Goal: Participate in discussion: Engage in conversation with other users on a specific topic

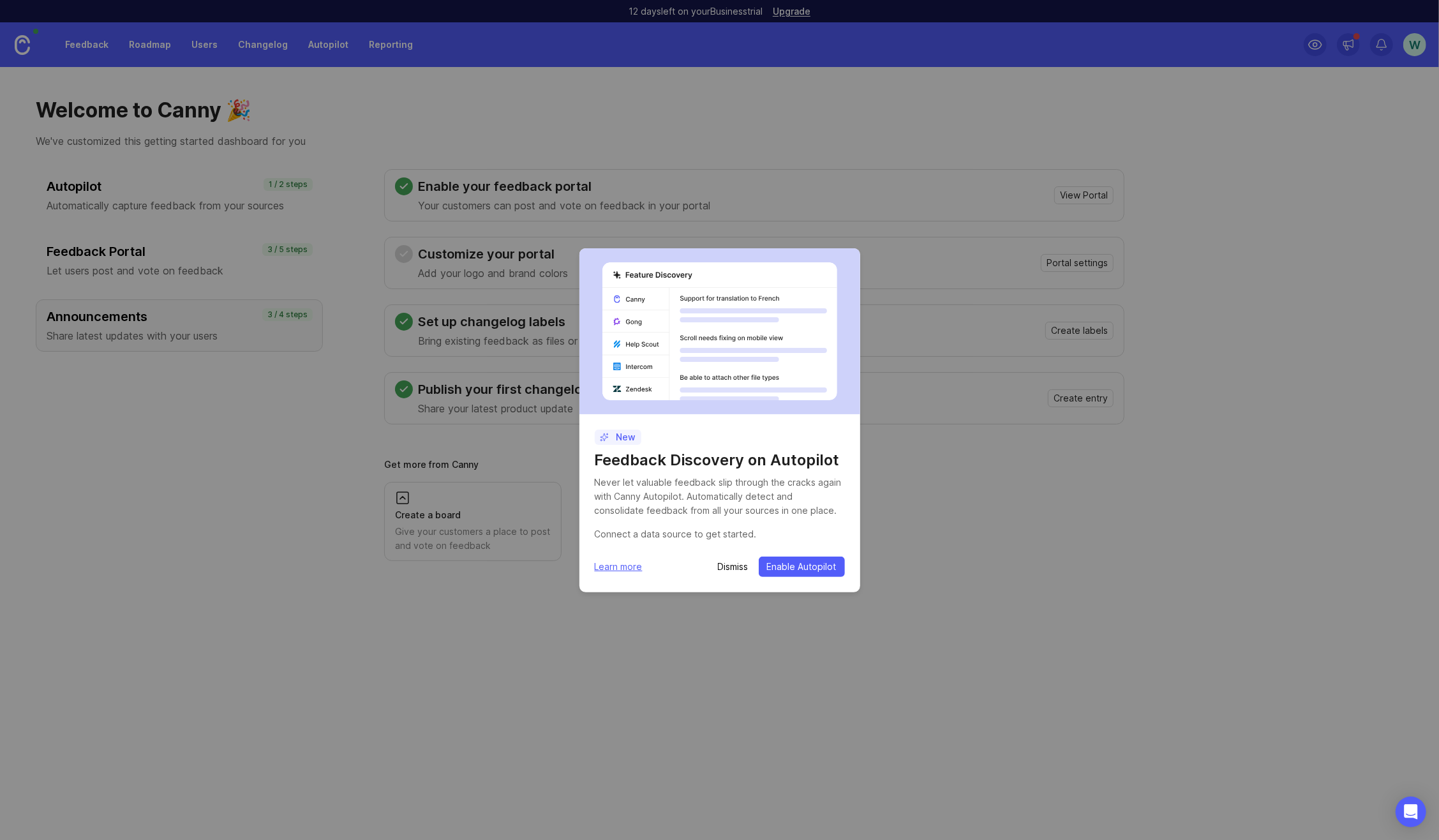
click at [733, 564] on p "Dismiss" at bounding box center [733, 566] width 31 height 12
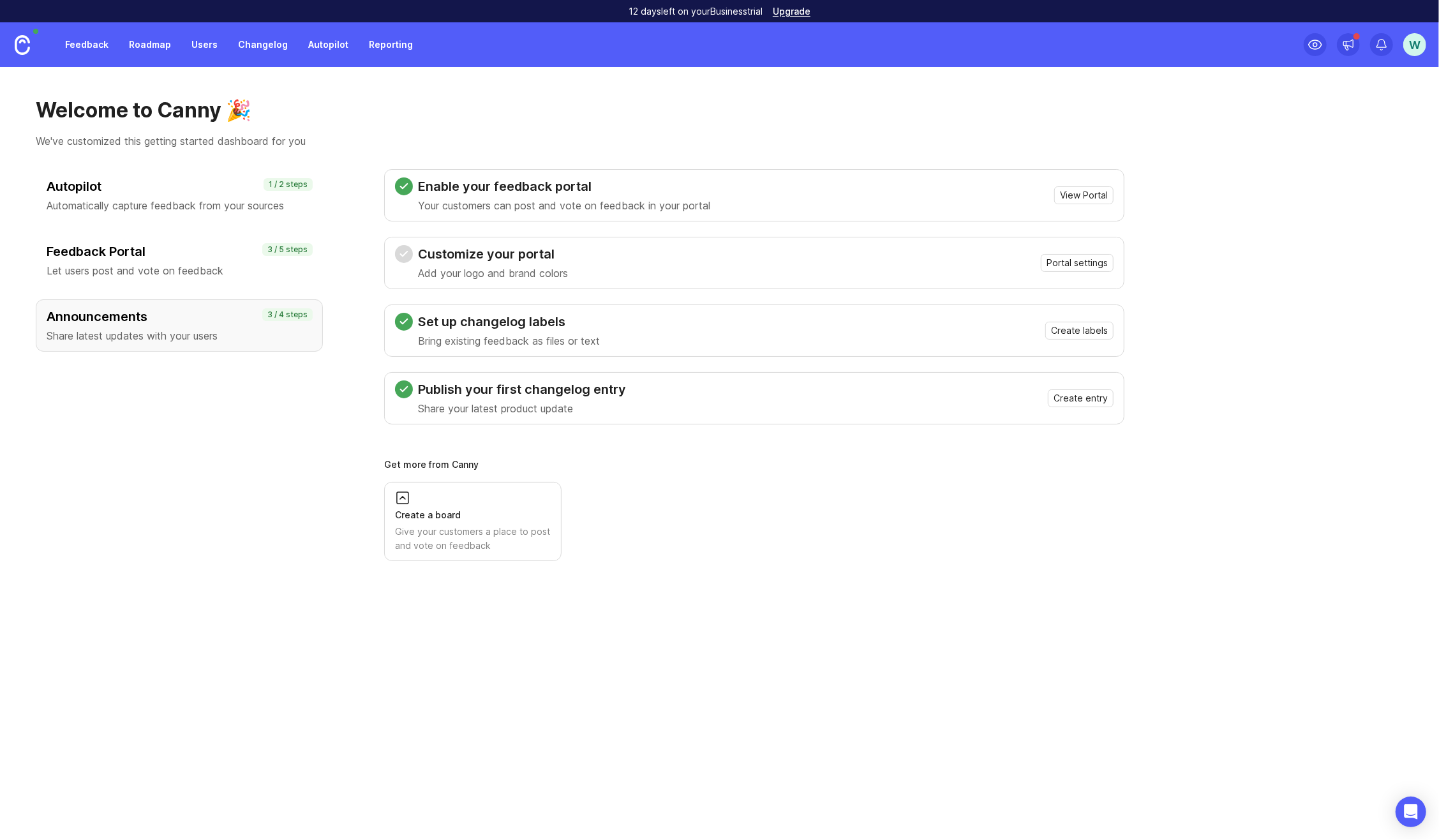
click at [210, 46] on link "Users" at bounding box center [205, 45] width 42 height 23
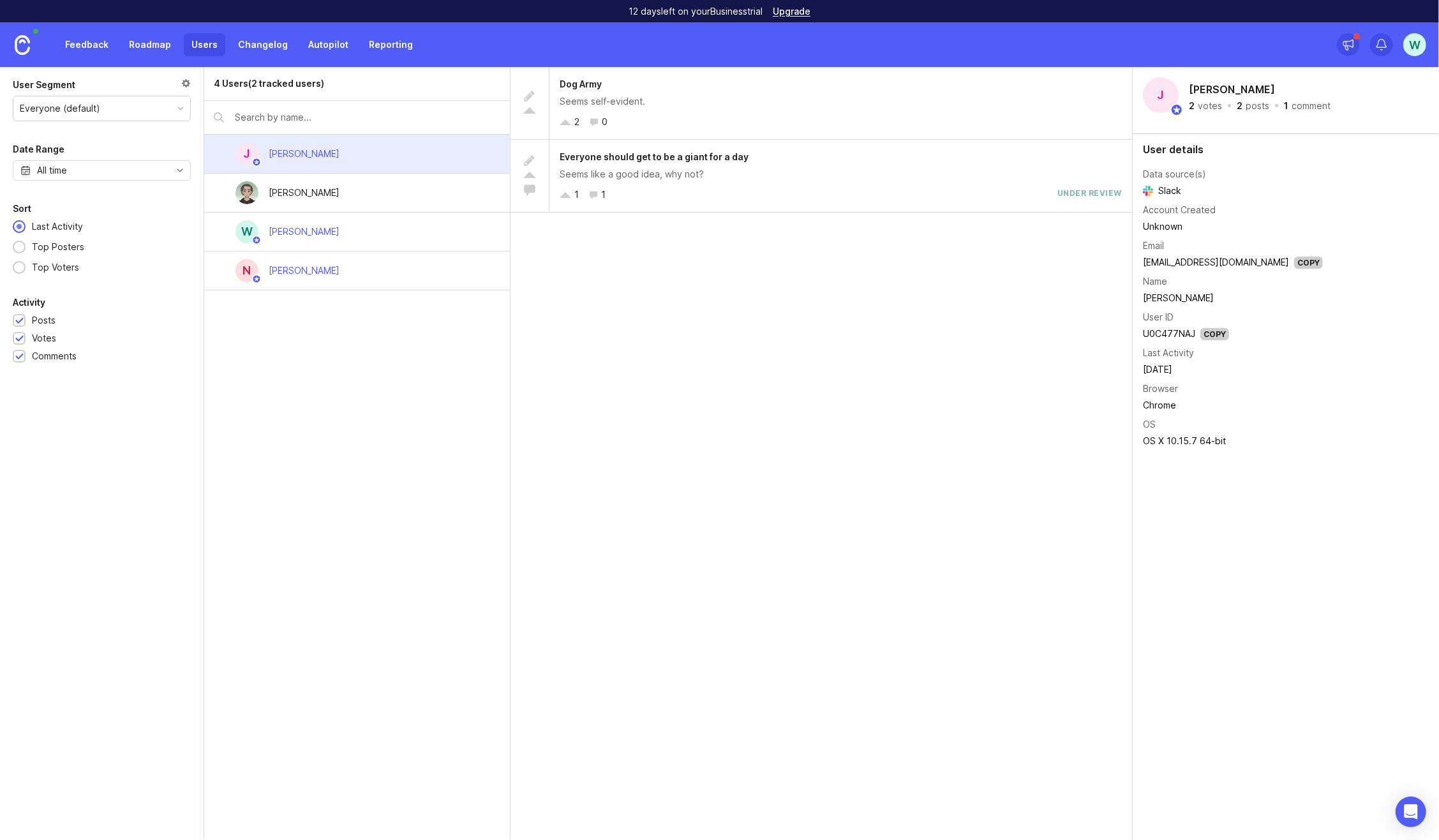
click at [347, 195] on div "[PERSON_NAME]" at bounding box center [358, 193] width 306 height 39
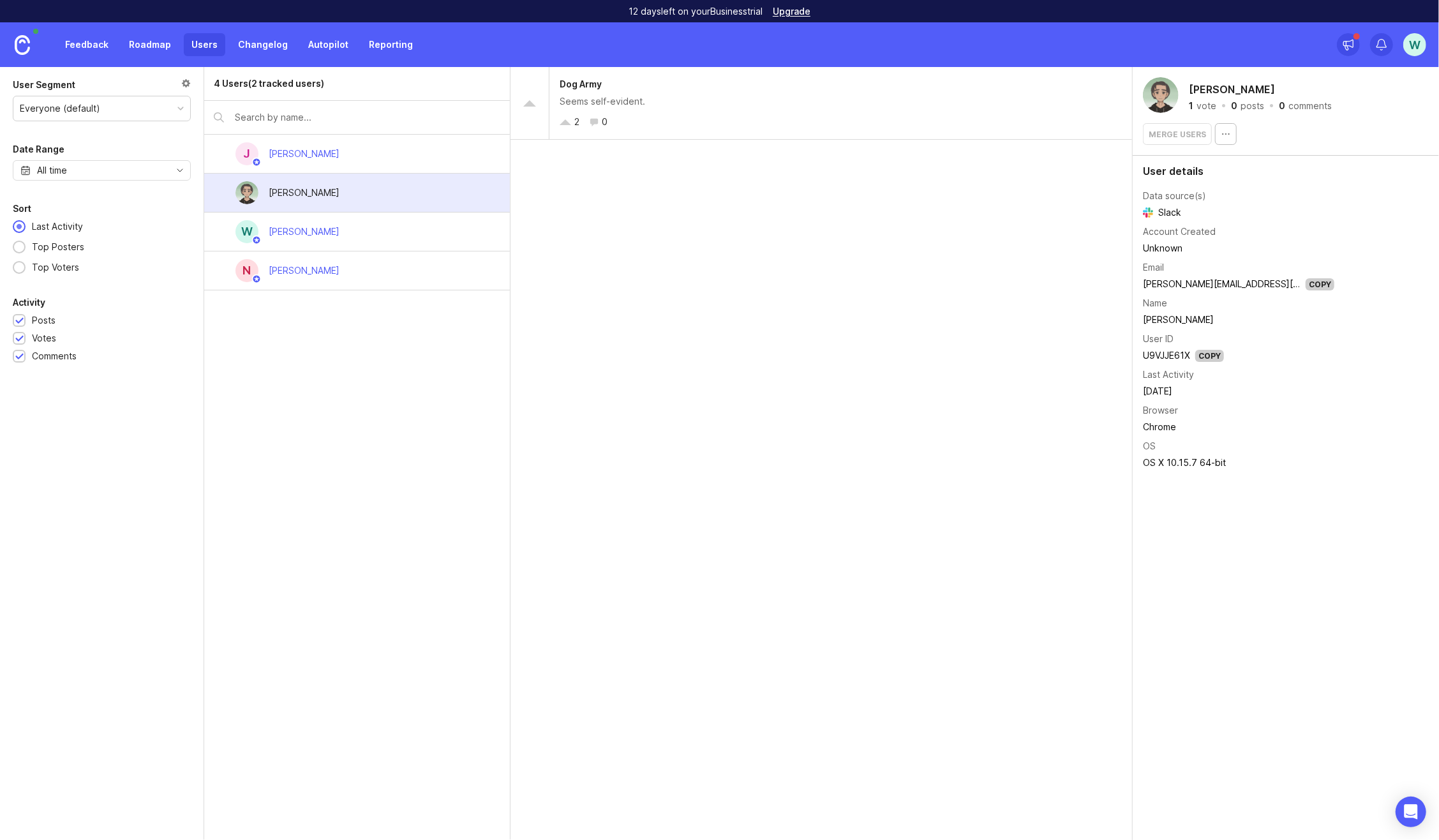
click at [58, 245] on div "Top Posters" at bounding box center [58, 247] width 65 height 14
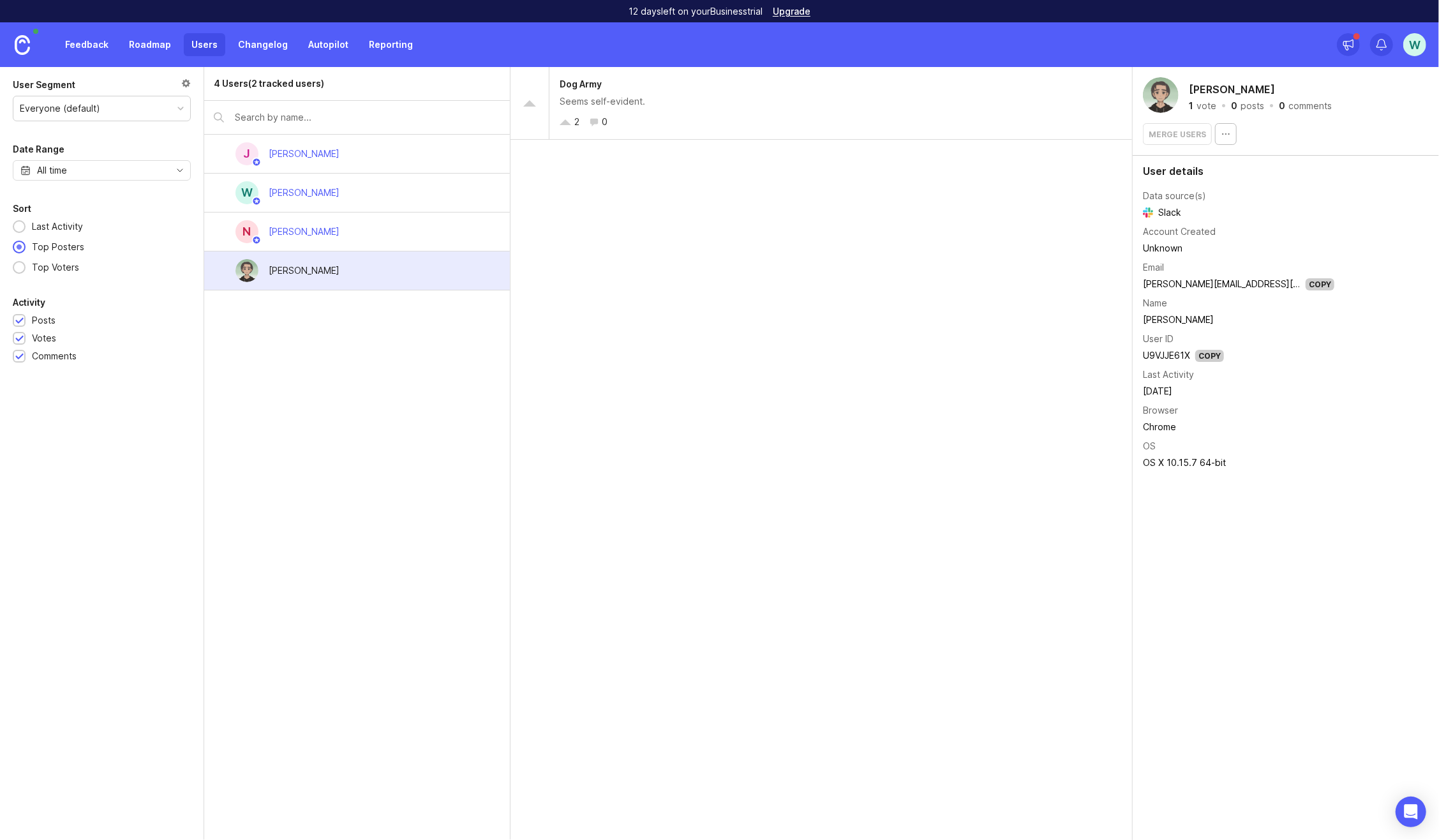
click at [607, 87] on div "Dog Army" at bounding box center [841, 84] width 562 height 14
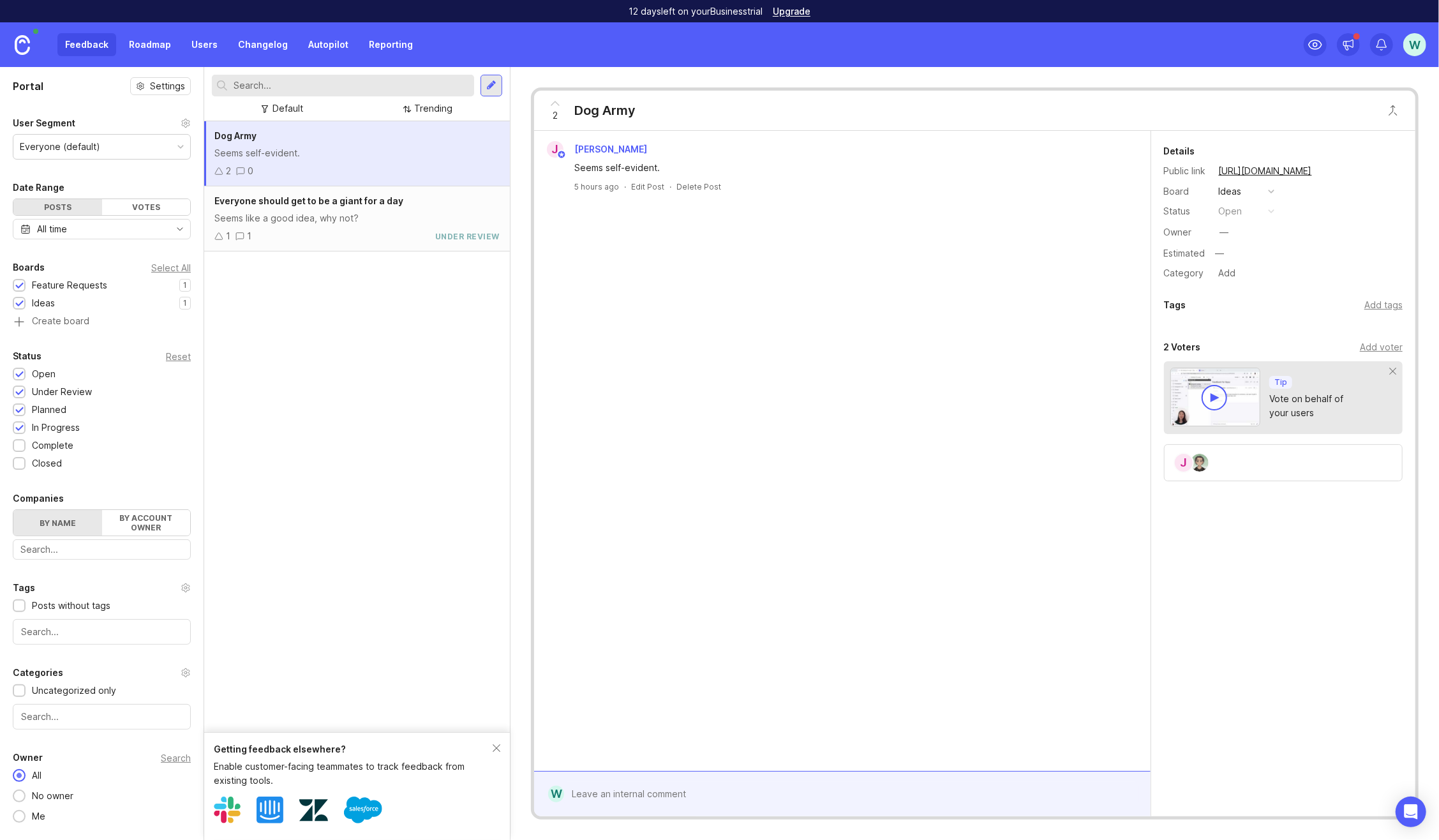
click at [569, 84] on div "2 Dog Army J [PERSON_NAME] Seems self-evident. 5 hours ago · Edit Post · Delete…" at bounding box center [975, 453] width 928 height 773
click at [363, 205] on span "Everyone should get to be a giant for a day" at bounding box center [309, 200] width 189 height 11
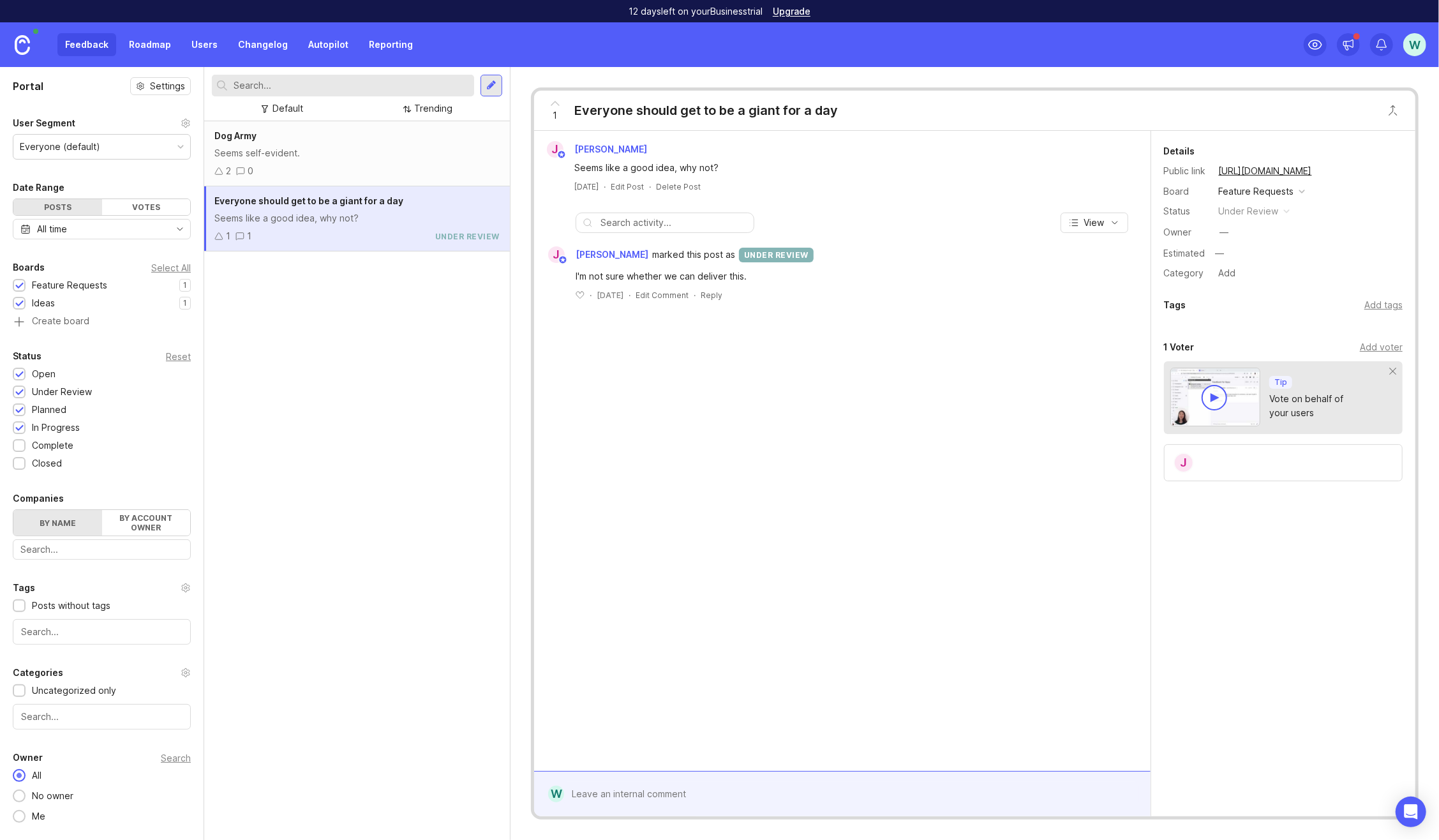
click at [366, 370] on div "Dog Army Seems self-evident. 2 0 Everyone should get to be a giant for a day Se…" at bounding box center [358, 481] width 306 height 719
click at [144, 45] on link "Roadmap" at bounding box center [150, 45] width 57 height 23
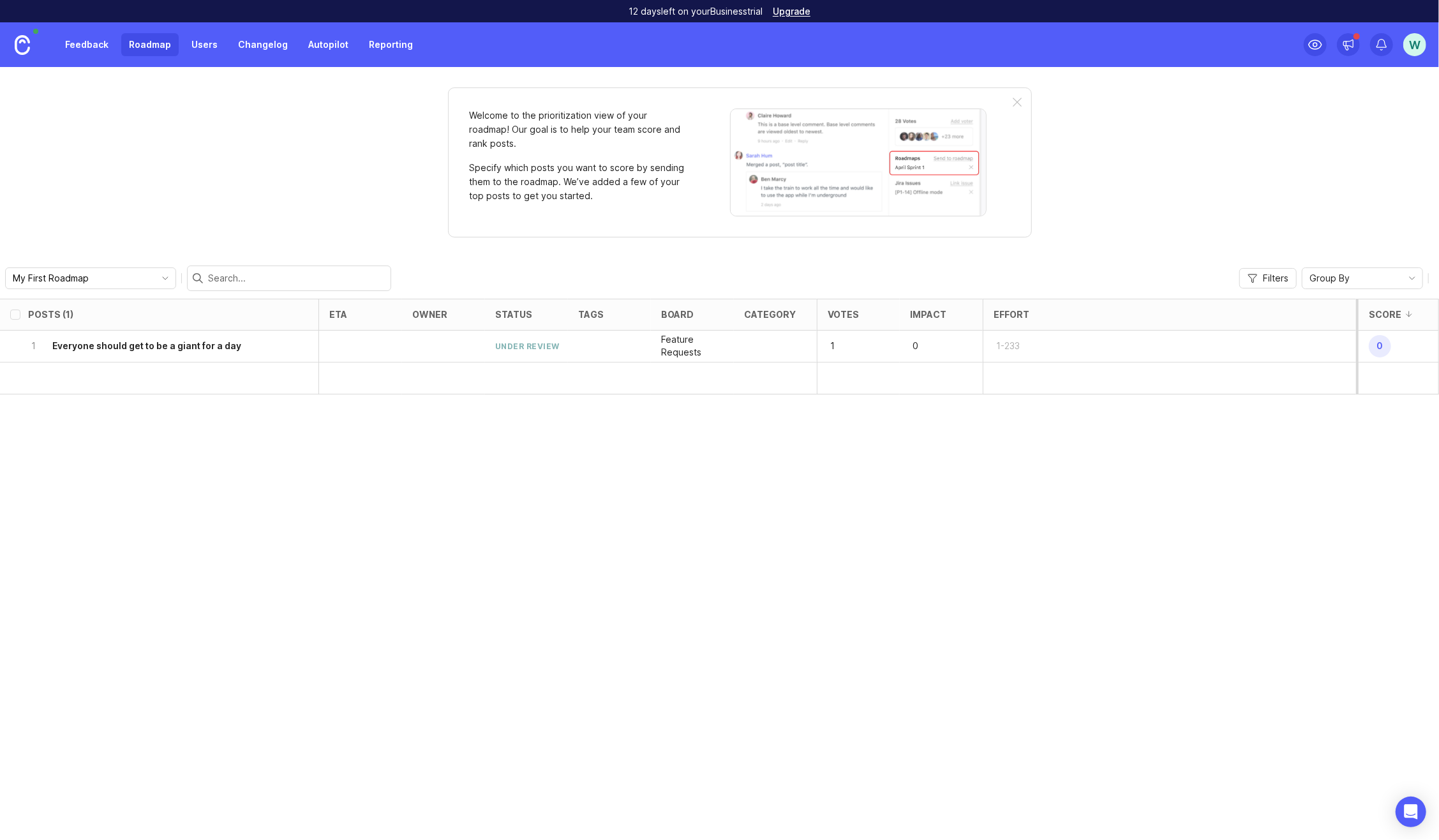
click at [87, 48] on link "Feedback" at bounding box center [87, 45] width 59 height 23
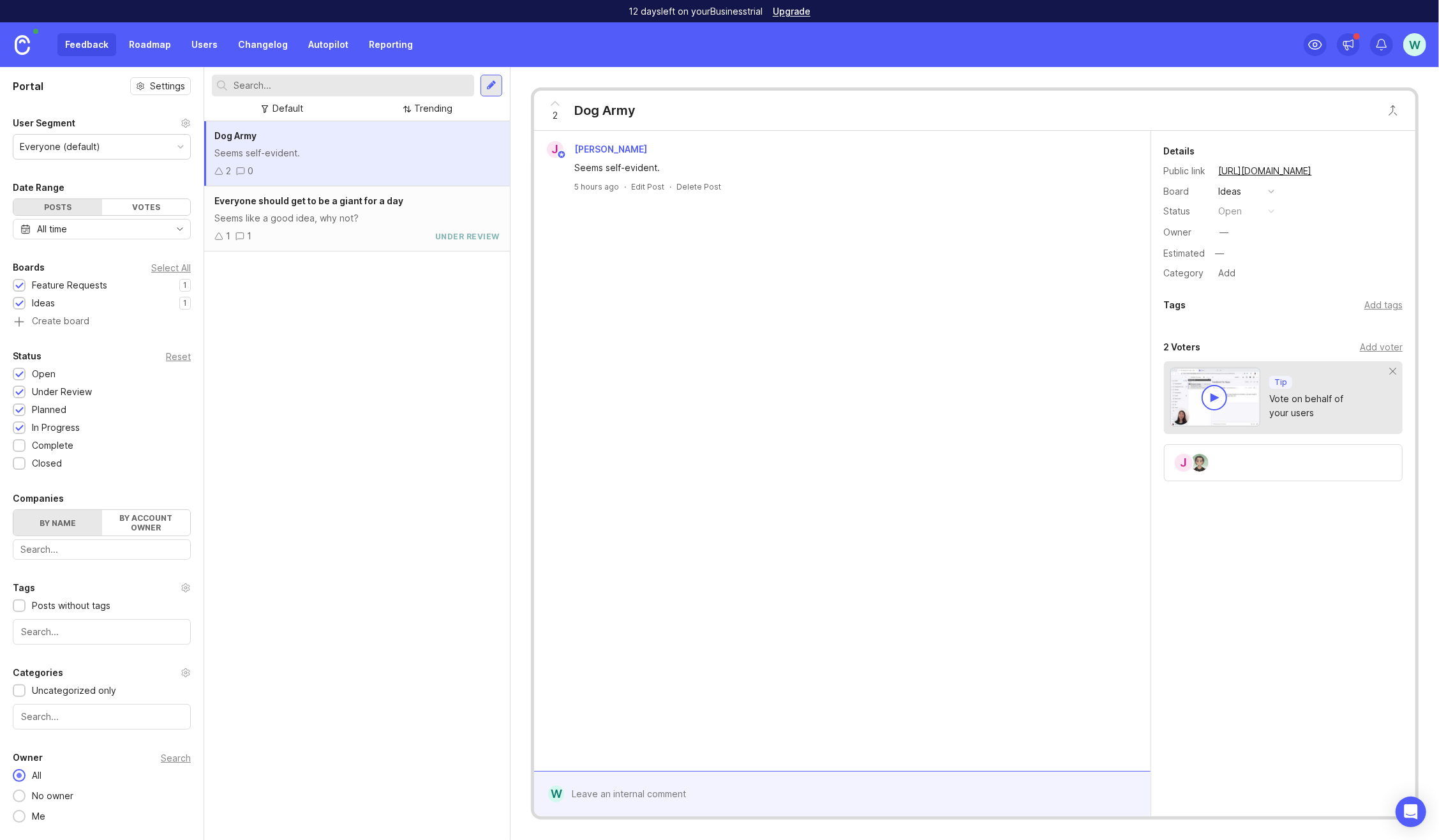
click at [306, 162] on div "Dog Army Seems self-evident. 2 0" at bounding box center [358, 154] width 306 height 65
click at [314, 230] on div "1 1 under review" at bounding box center [357, 235] width 285 height 14
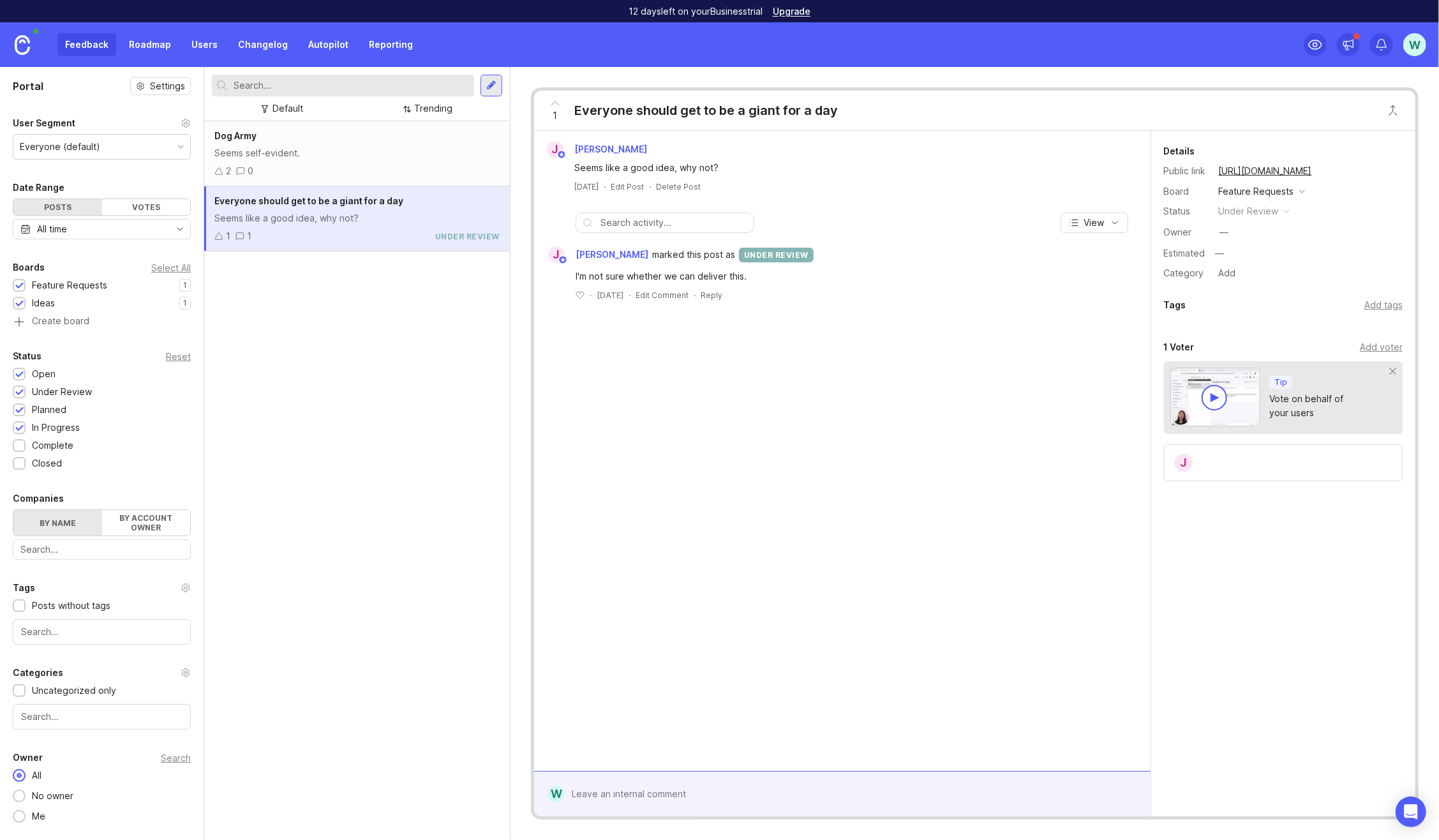
click at [334, 168] on div "2 0" at bounding box center [357, 170] width 285 height 14
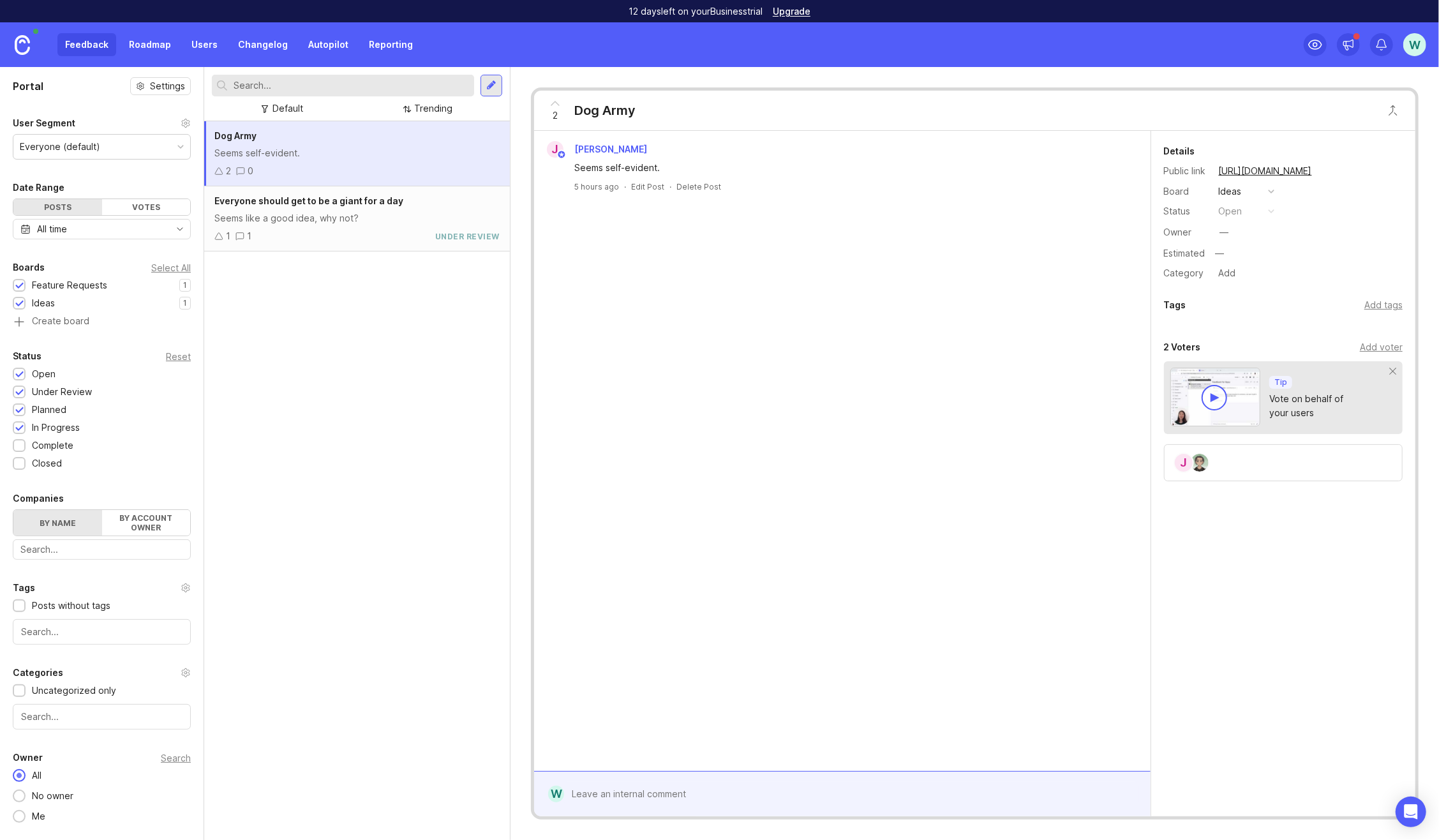
click at [314, 220] on div "Seems like a good idea, why not?" at bounding box center [357, 218] width 285 height 14
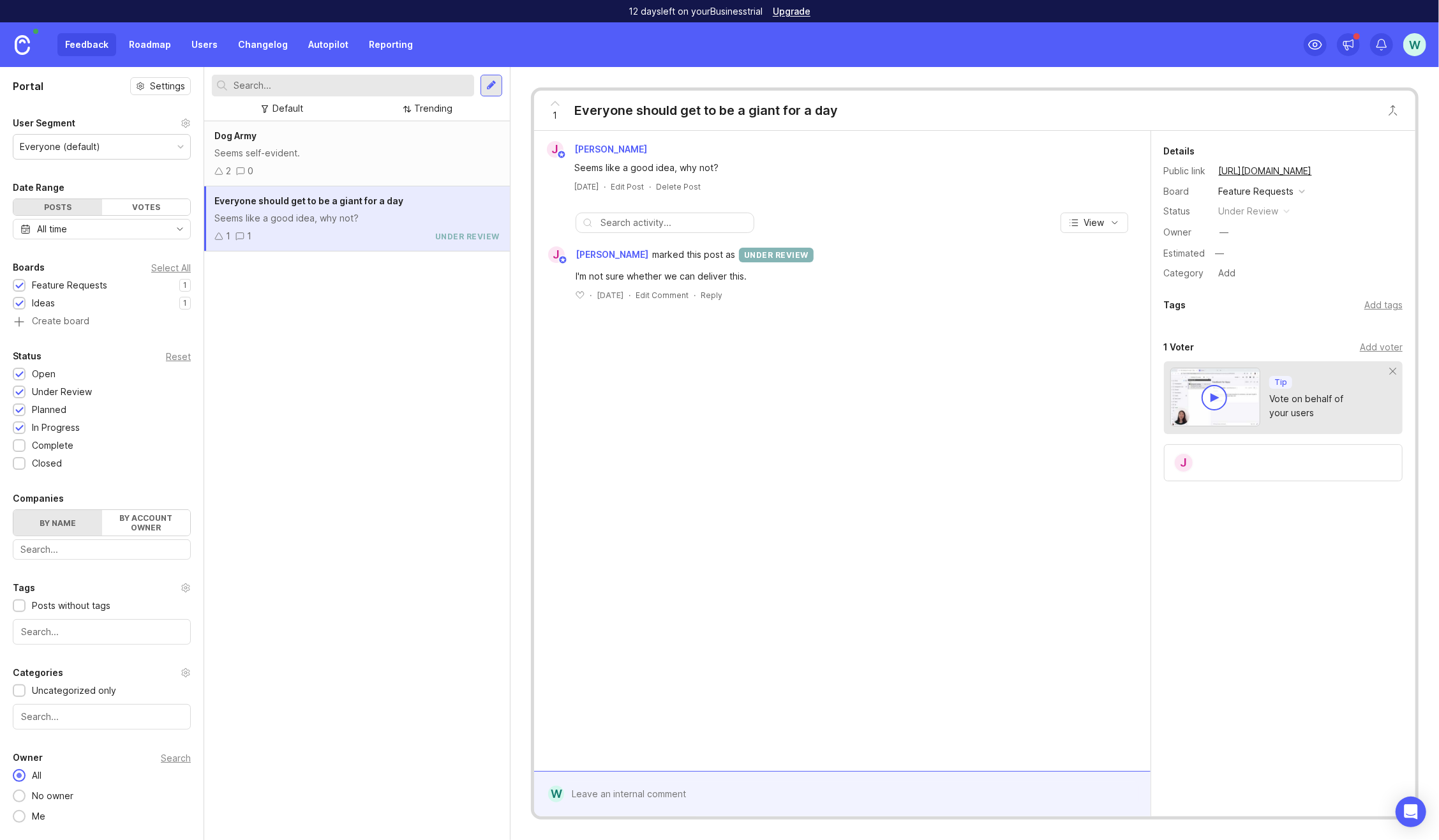
click at [159, 52] on link "Roadmap" at bounding box center [150, 45] width 57 height 23
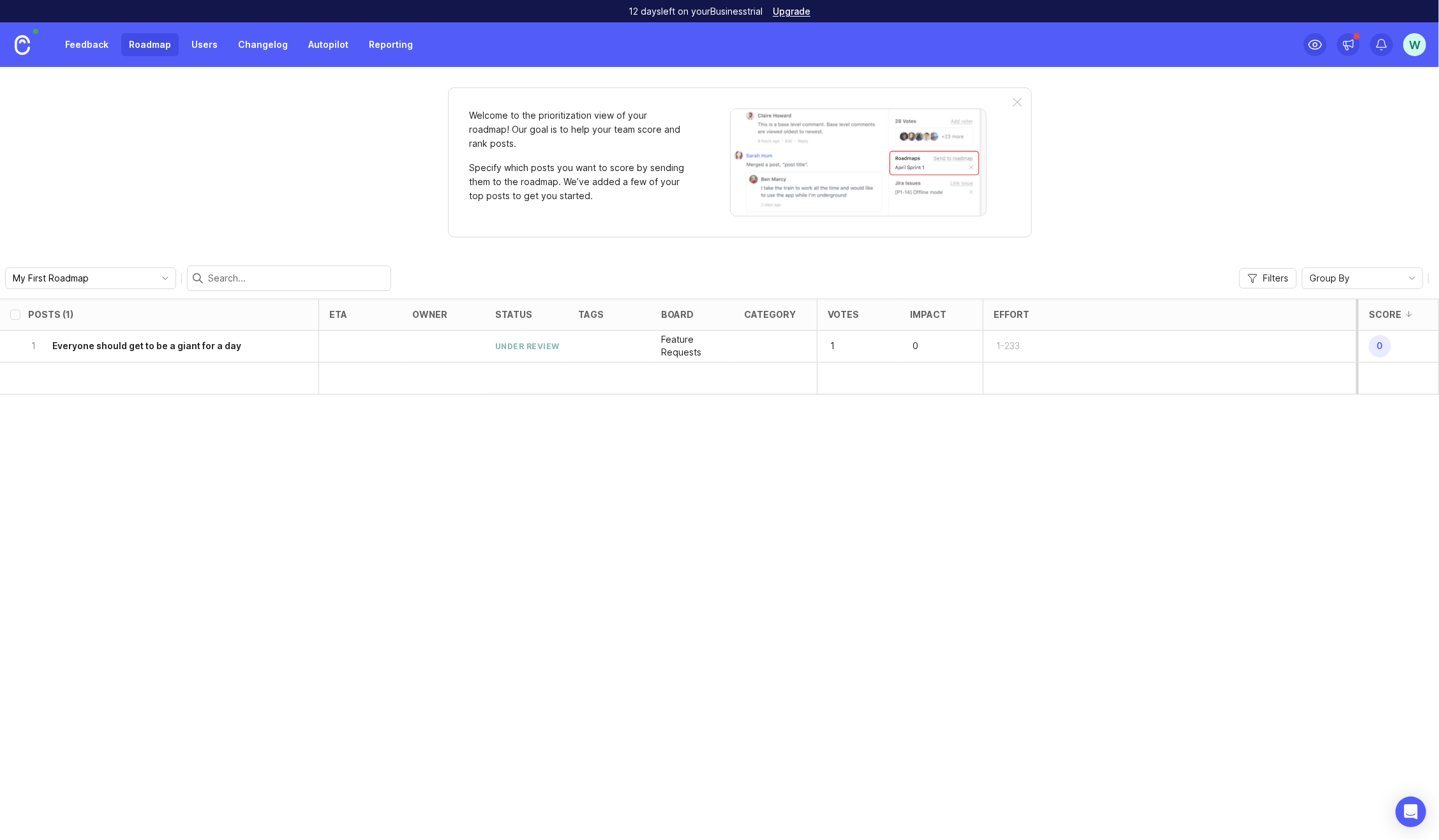
click at [109, 374] on div at bounding box center [160, 378] width 319 height 32
click at [87, 378] on div at bounding box center [160, 378] width 319 height 32
click at [16, 313] on input "checkbox" at bounding box center [15, 314] width 10 height 10
checkbox input "true"
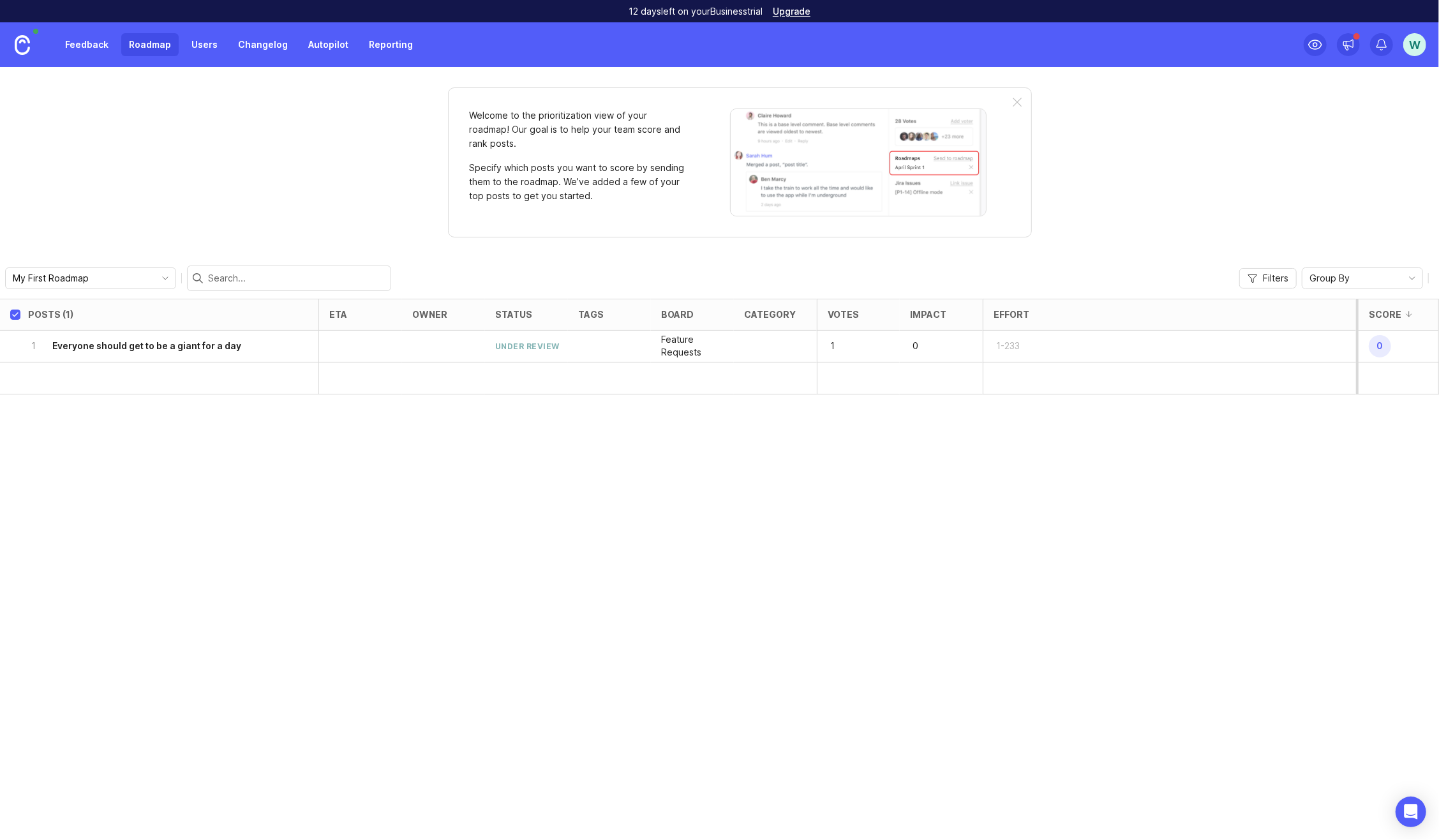
checkbox input "true"
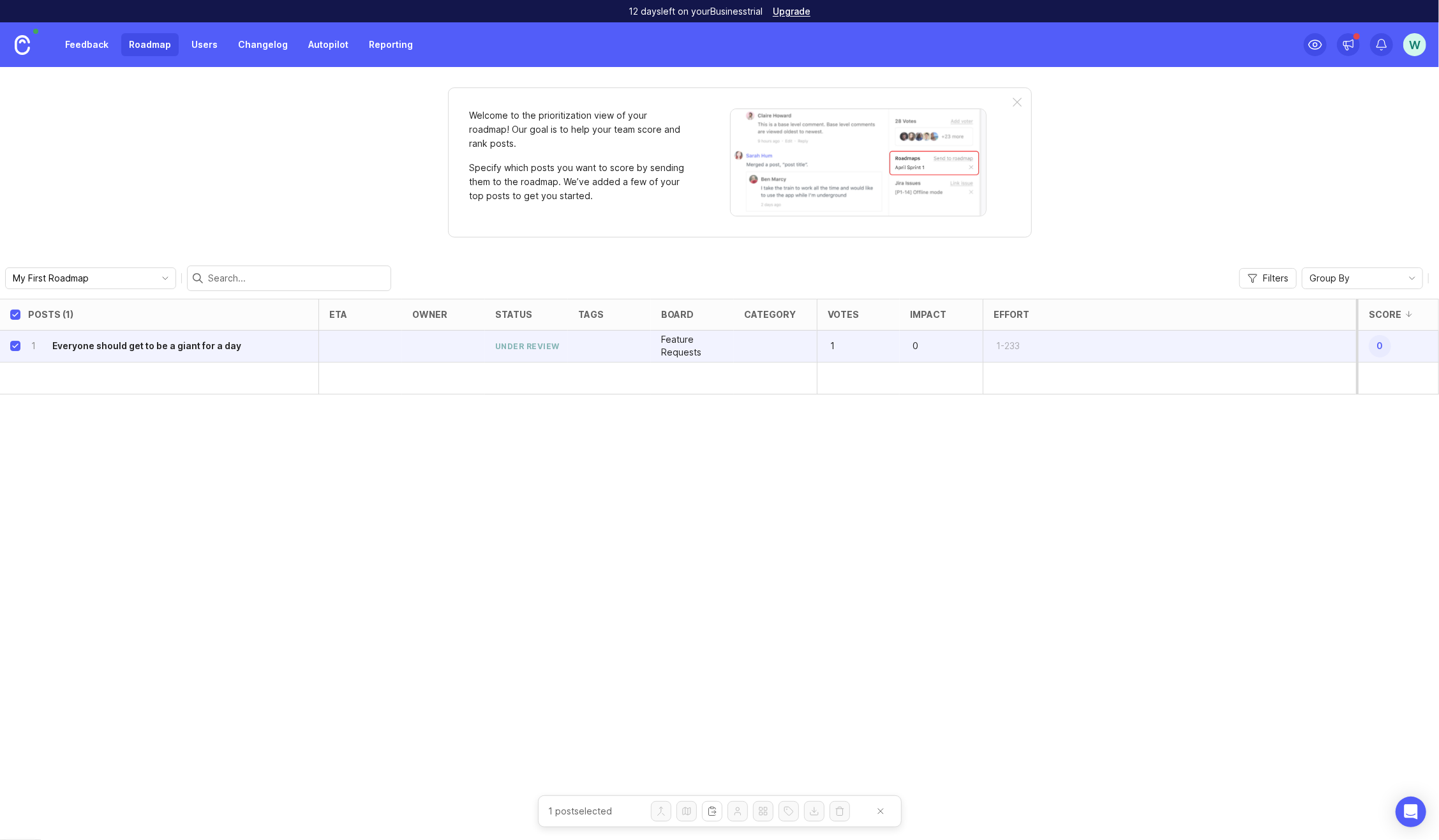
click at [16, 313] on input "checkbox" at bounding box center [15, 314] width 10 height 10
checkbox input "false"
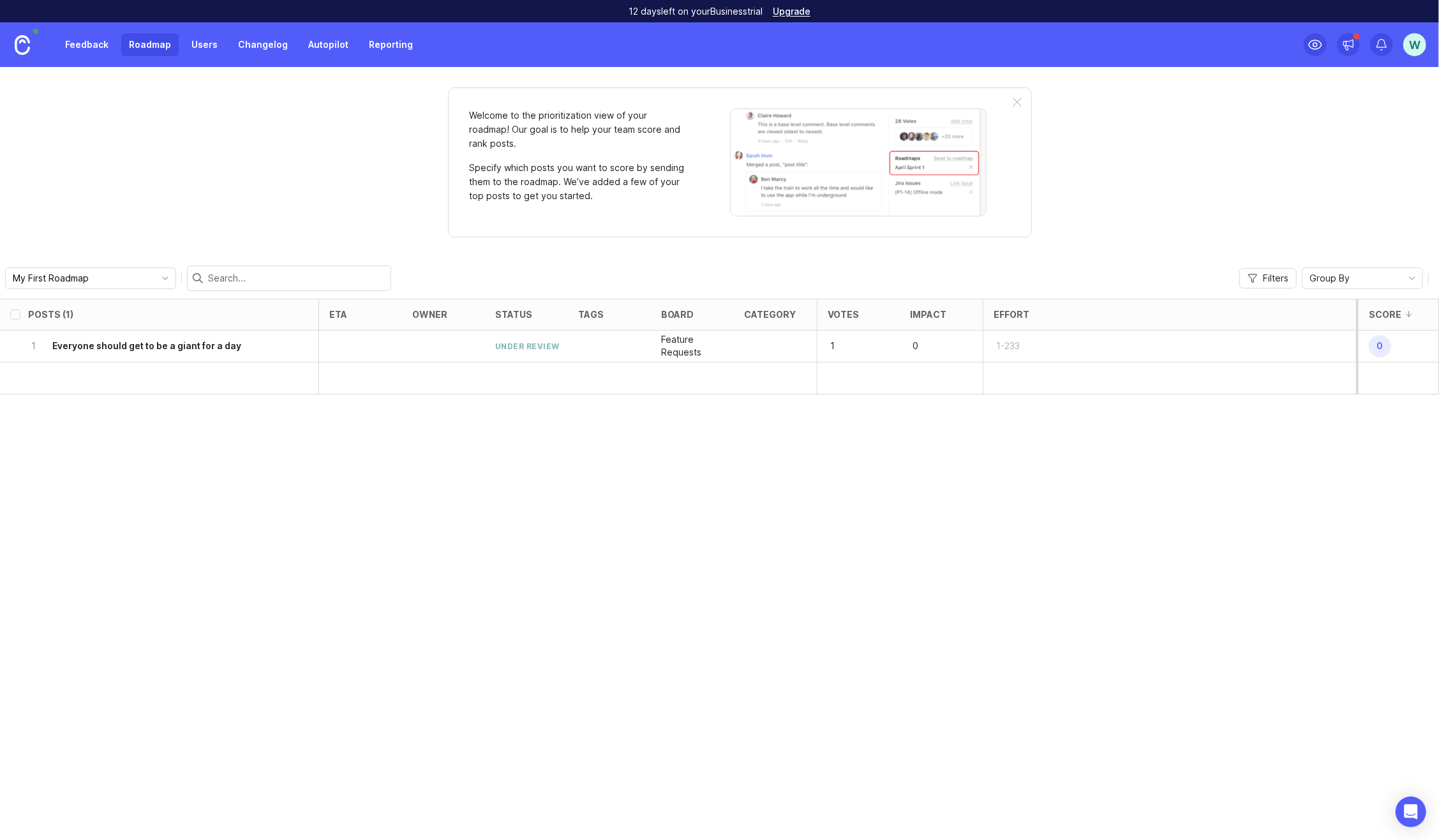
click at [213, 42] on link "Users" at bounding box center [205, 45] width 42 height 23
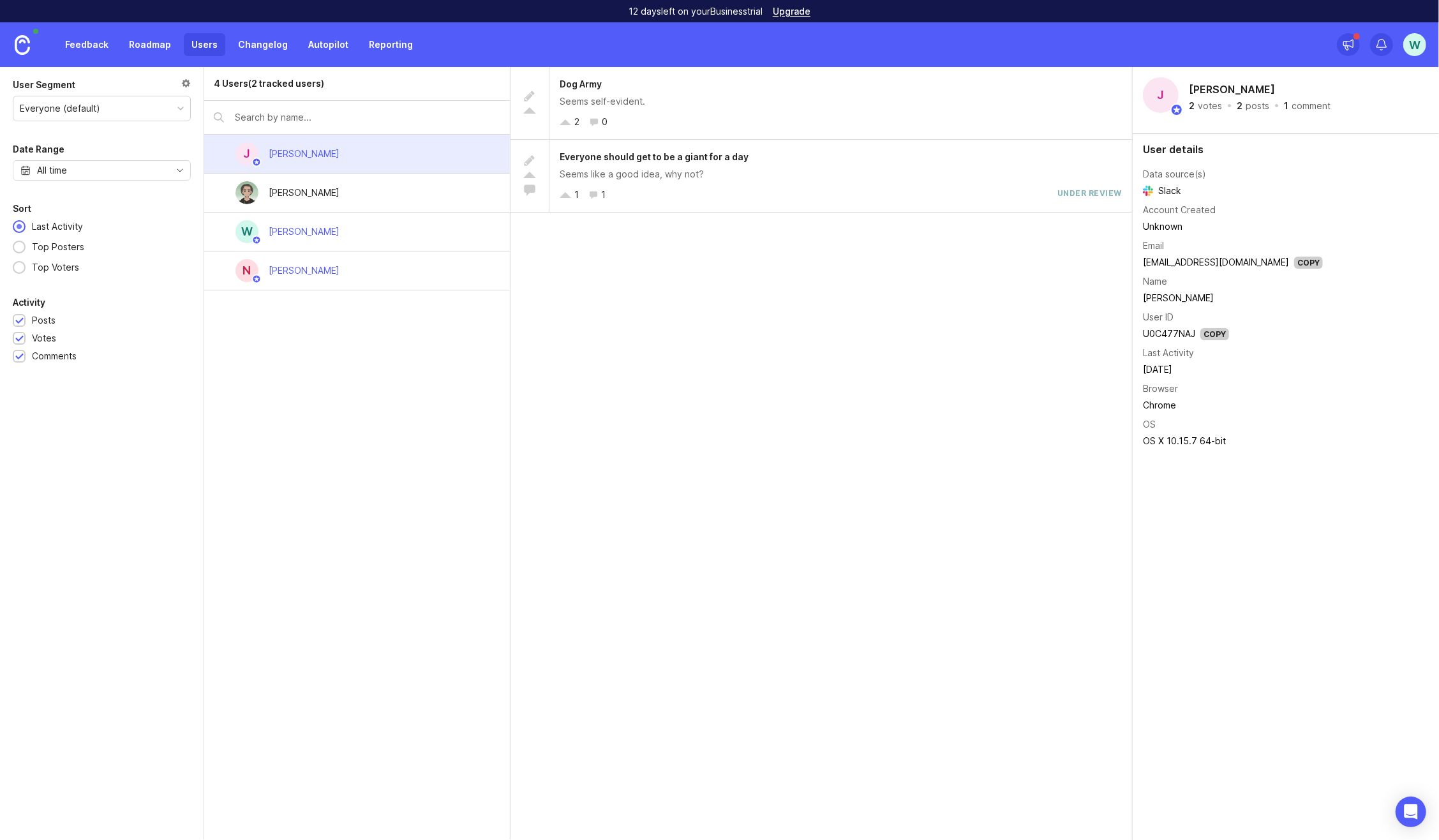
click at [349, 239] on div "W [PERSON_NAME]" at bounding box center [358, 232] width 306 height 39
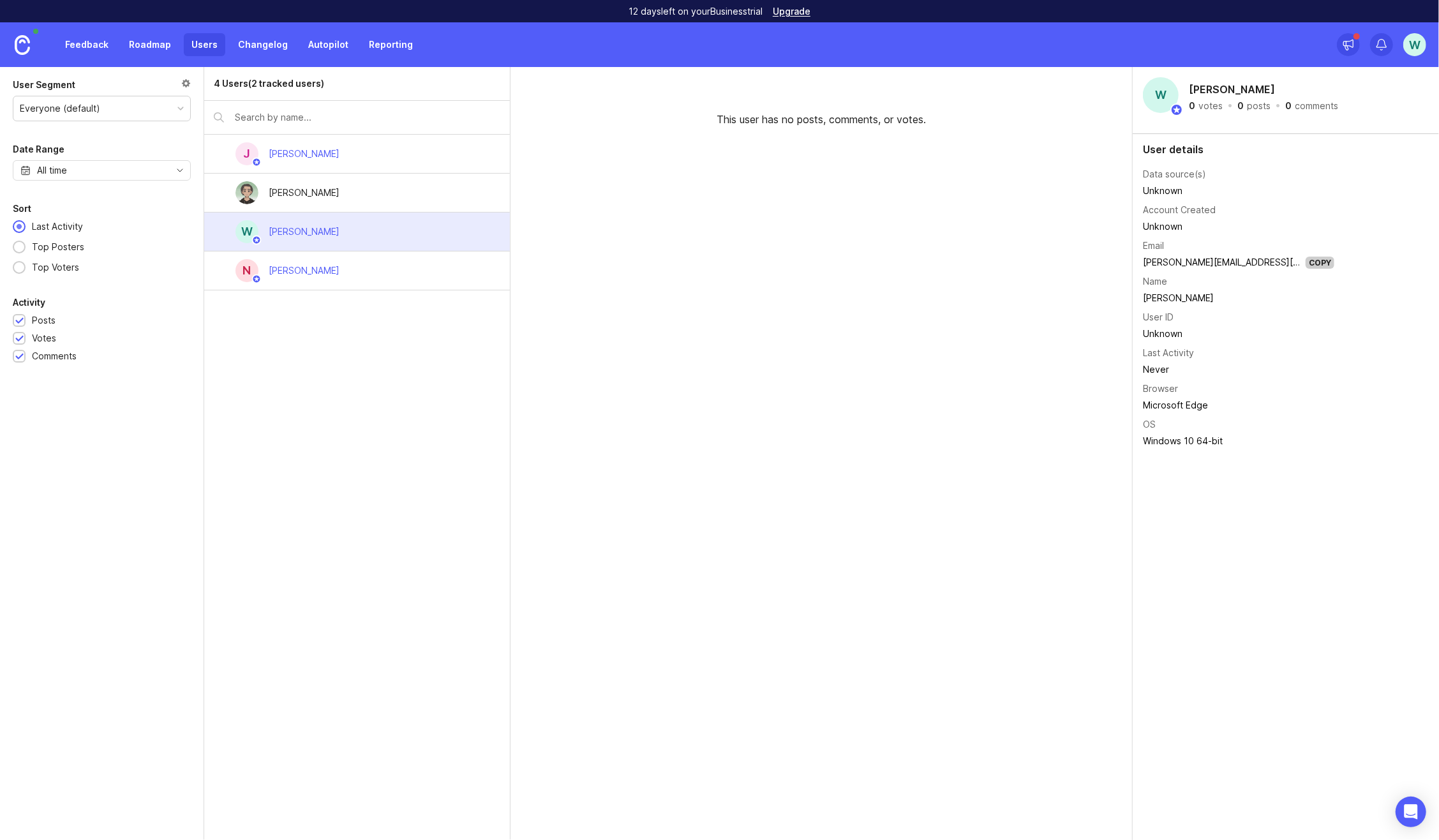
click at [220, 227] on div "W [PERSON_NAME]" at bounding box center [358, 232] width 306 height 39
click at [239, 226] on div "W" at bounding box center [247, 232] width 23 height 23
click at [284, 225] on div "[PERSON_NAME]" at bounding box center [304, 231] width 71 height 14
click at [285, 225] on div "[PERSON_NAME]" at bounding box center [304, 231] width 71 height 14
click at [256, 38] on link "Changelog" at bounding box center [263, 45] width 65 height 23
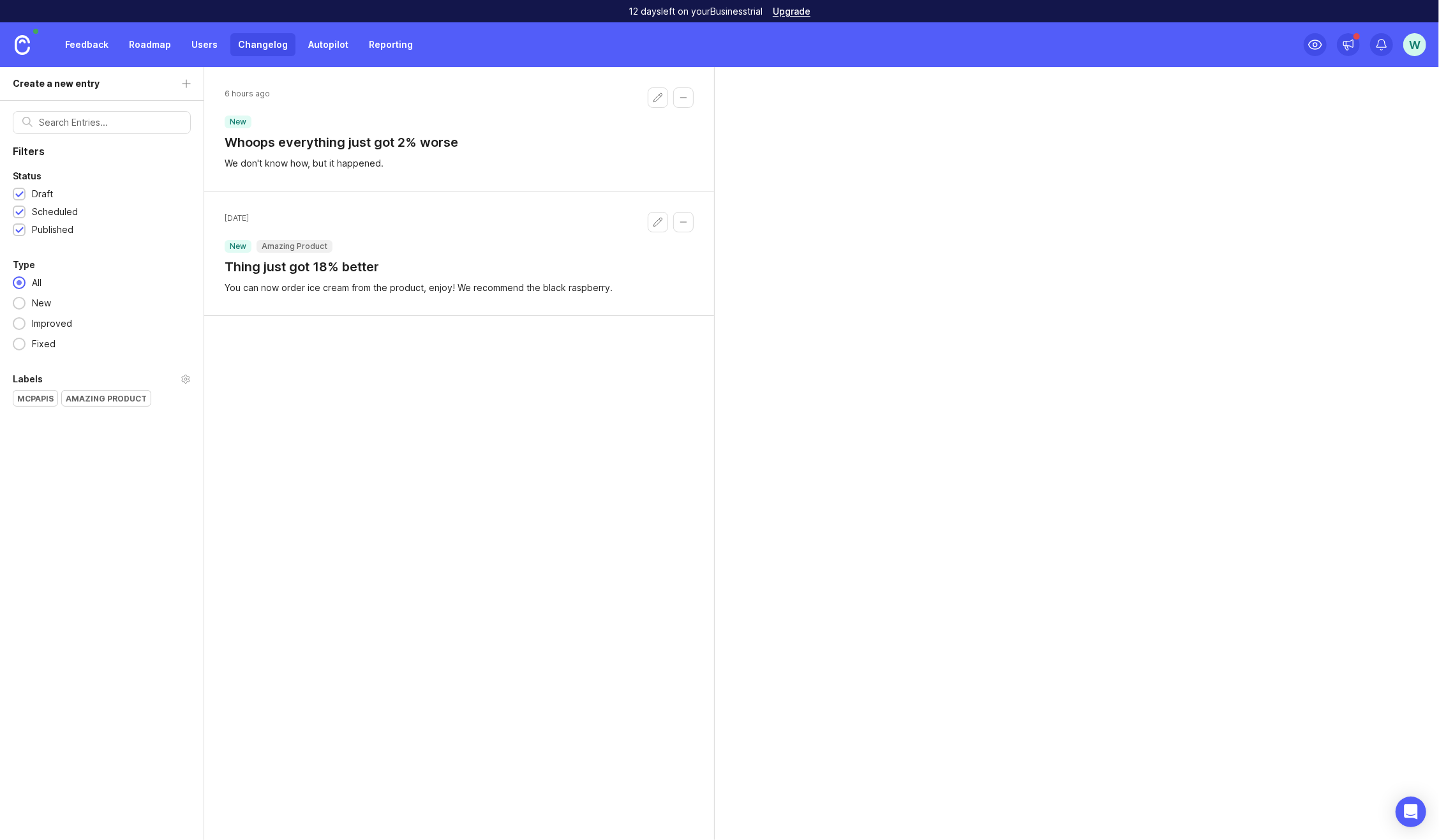
click at [651, 98] on div at bounding box center [670, 119] width 46 height 64
click at [655, 97] on div at bounding box center [670, 119] width 46 height 64
click at [193, 46] on link "Users" at bounding box center [205, 45] width 42 height 23
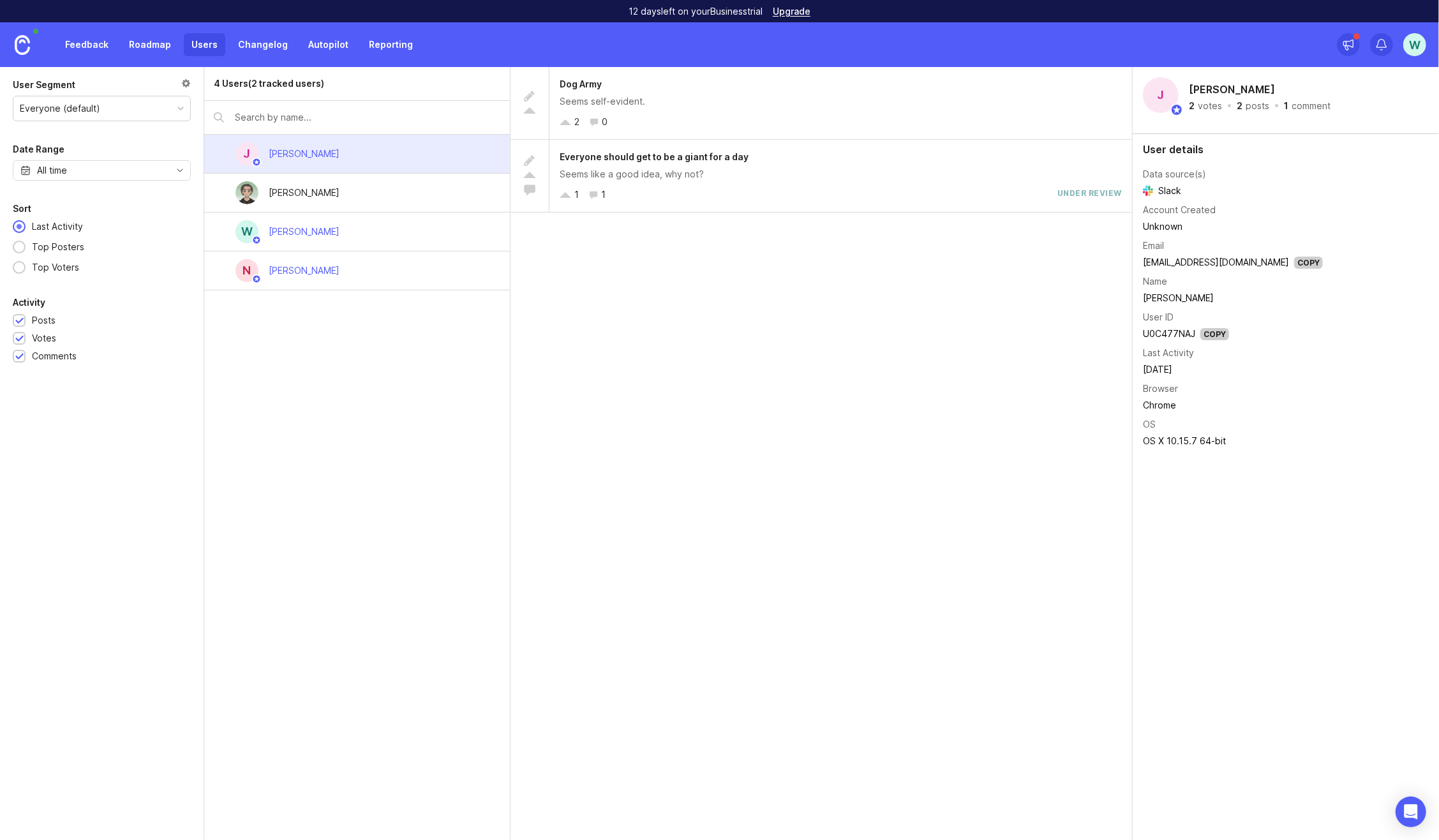
click at [250, 47] on link "Changelog" at bounding box center [263, 45] width 65 height 23
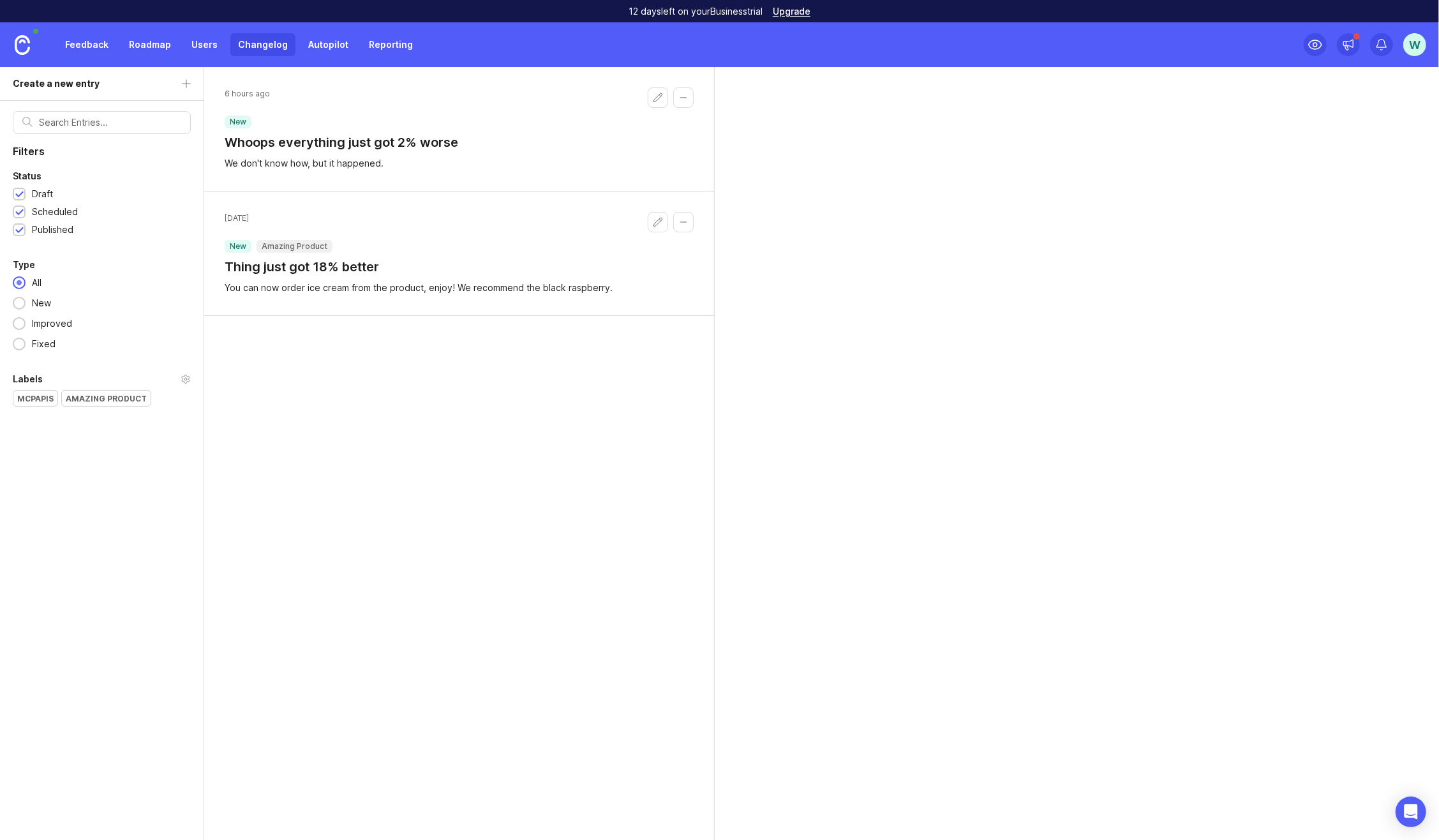
click at [151, 42] on link "Roadmap" at bounding box center [150, 45] width 57 height 23
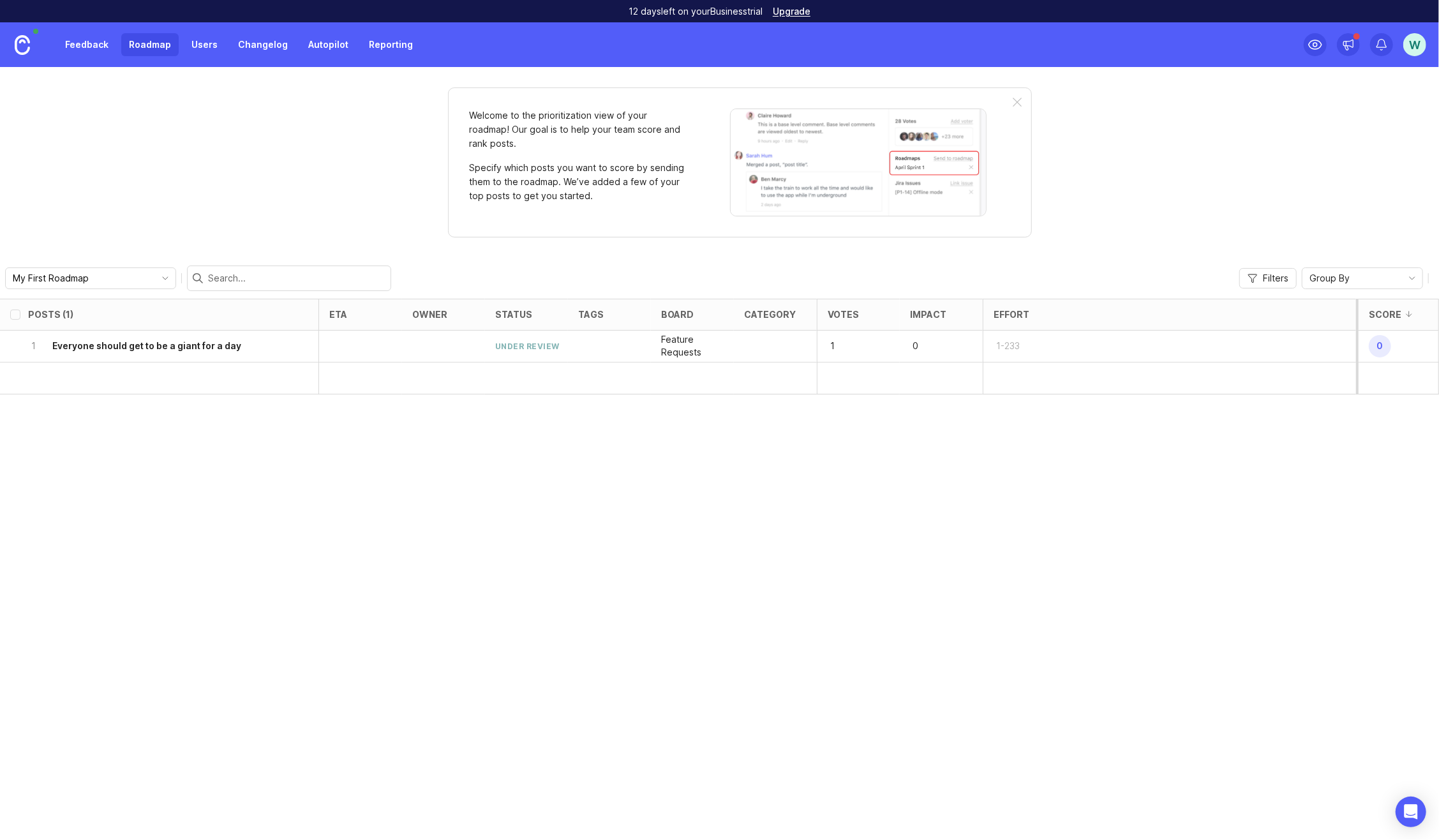
click at [1019, 100] on div at bounding box center [1017, 102] width 9 height 10
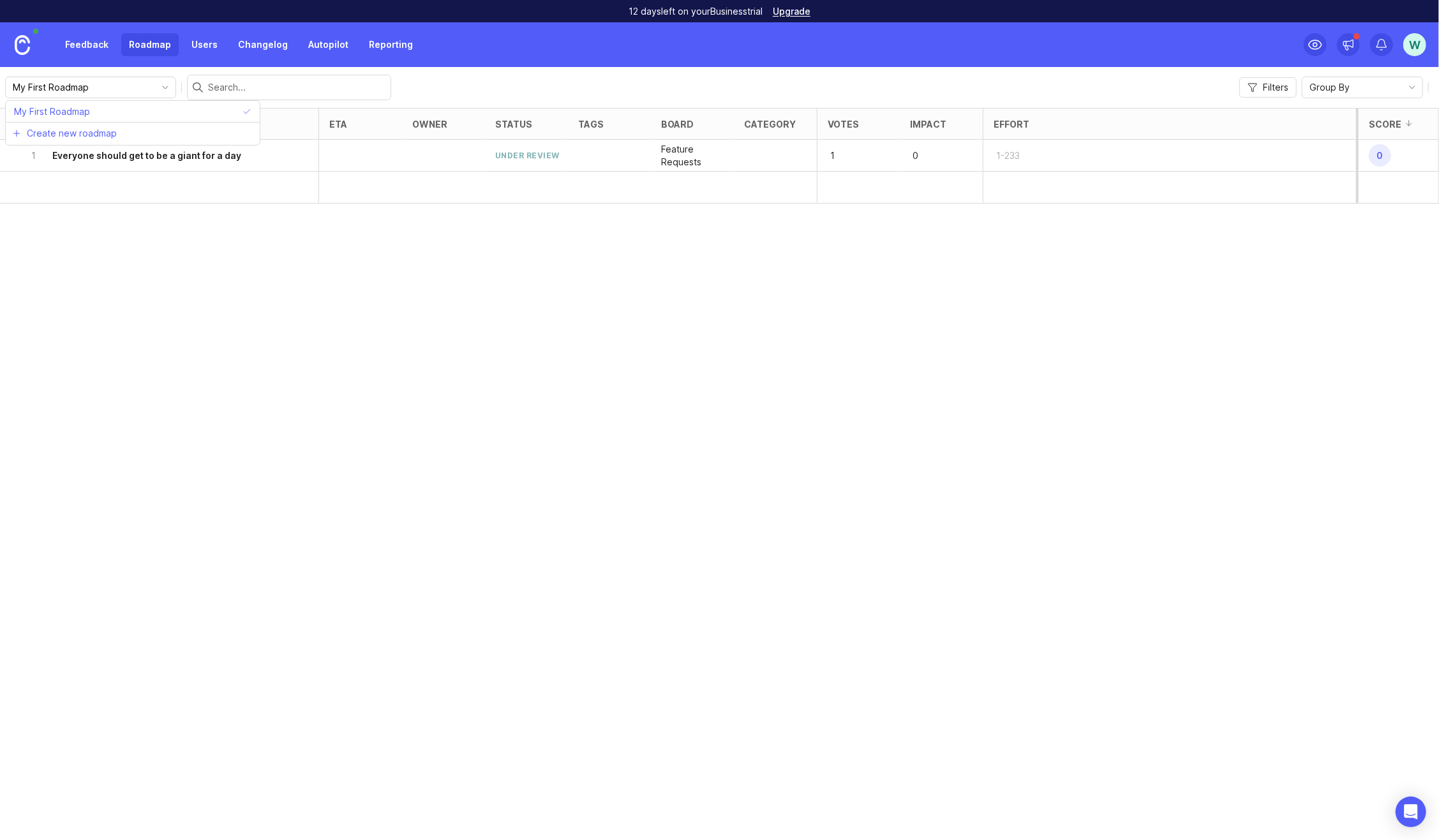
click at [66, 86] on input "My First Roadmap" at bounding box center [83, 87] width 141 height 14
click at [74, 136] on span "Create new roadmap" at bounding box center [72, 133] width 90 height 12
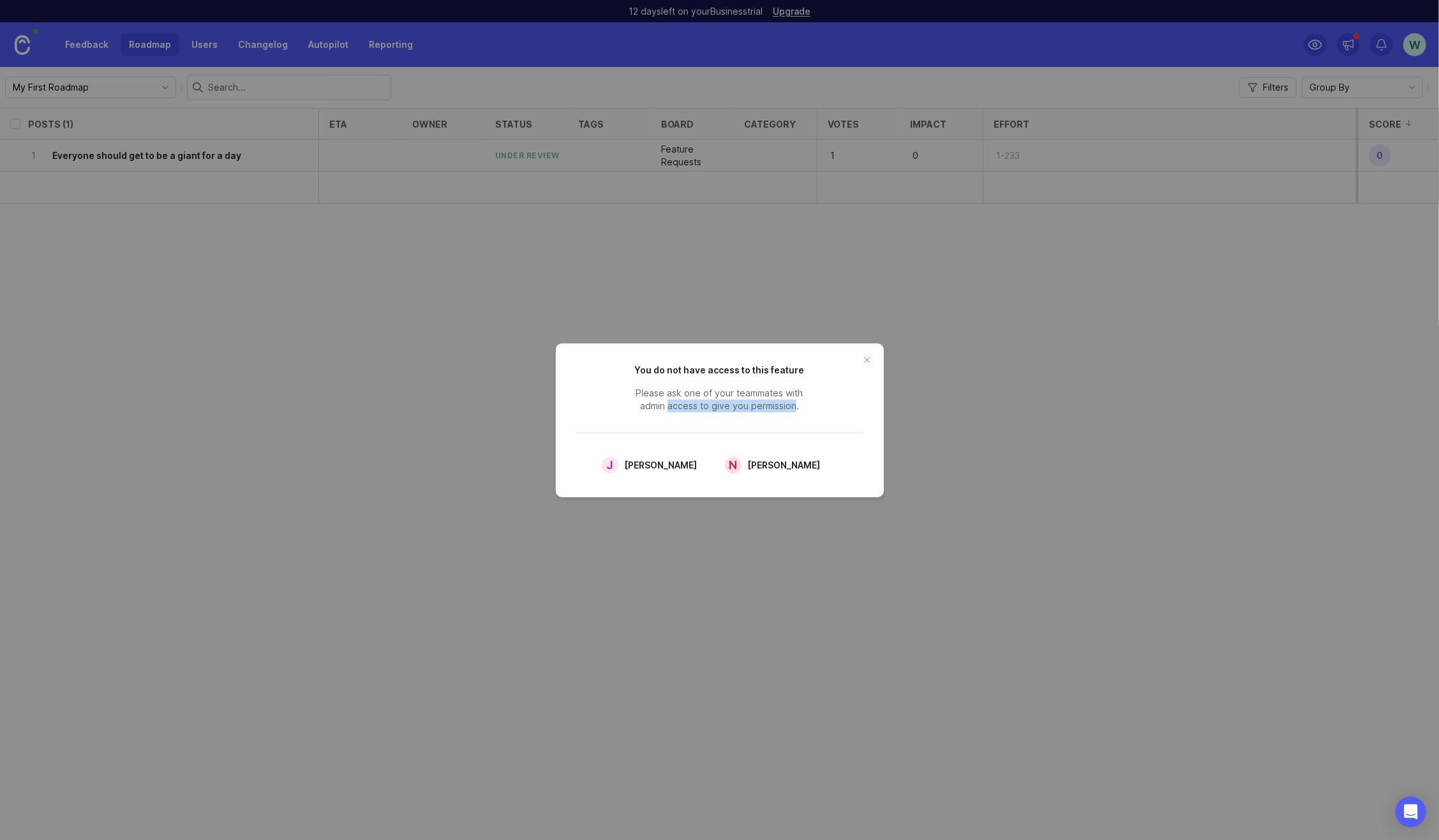
drag, startPoint x: 670, startPoint y: 408, endPoint x: 795, endPoint y: 408, distance: 125.0
click at [795, 408] on span "Please ask one of your teammates with admin access to give you permission." at bounding box center [720, 399] width 191 height 26
drag, startPoint x: 795, startPoint y: 408, endPoint x: 665, endPoint y: 271, distance: 188.9
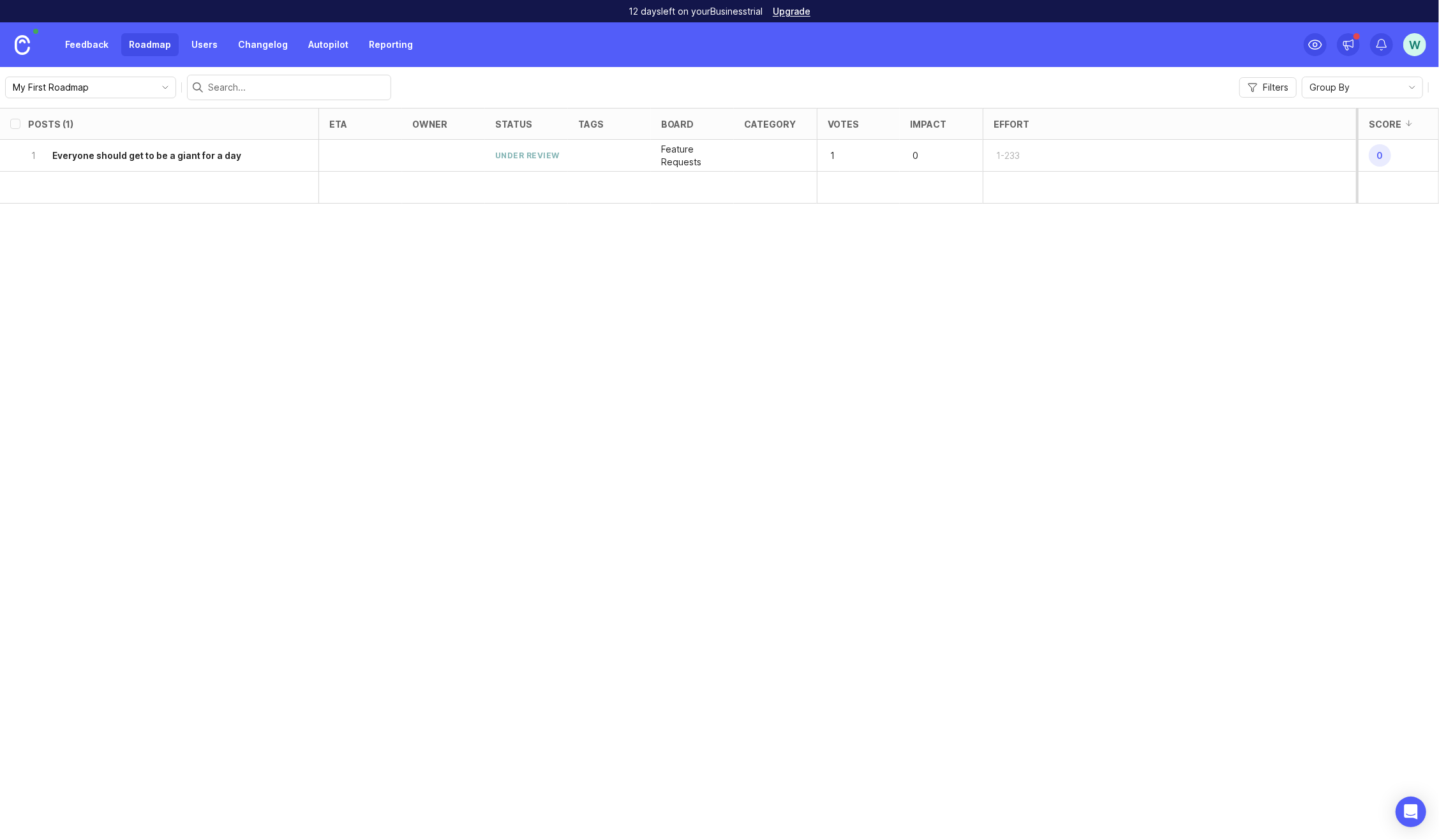
click at [210, 152] on h6 "Everyone should get to be a giant for a day" at bounding box center [146, 156] width 189 height 12
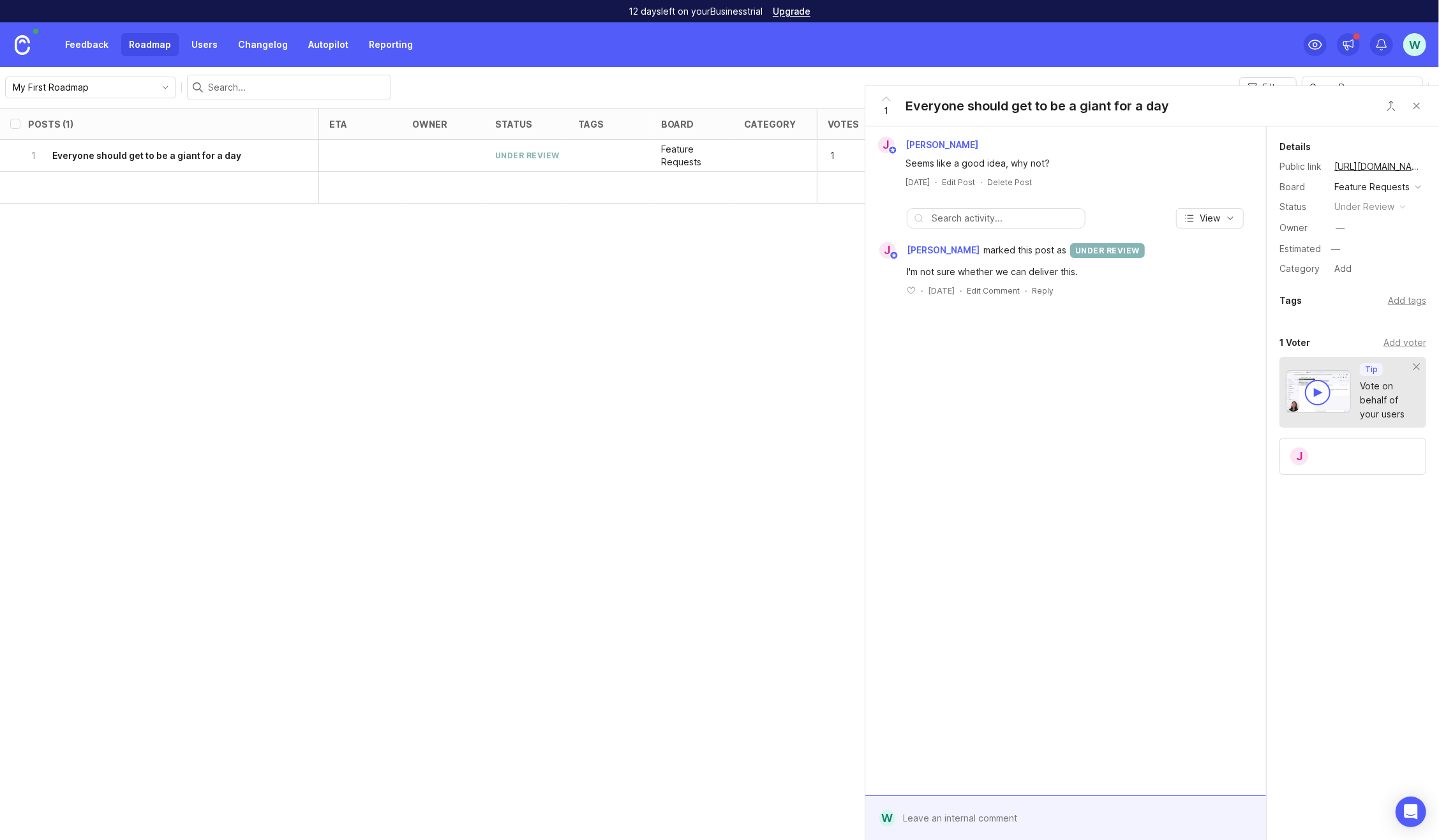
click at [923, 813] on div at bounding box center [1076, 818] width 359 height 24
click at [926, 820] on div at bounding box center [918, 819] width 25 height 13
click at [925, 791] on textarea at bounding box center [1065, 788] width 338 height 24
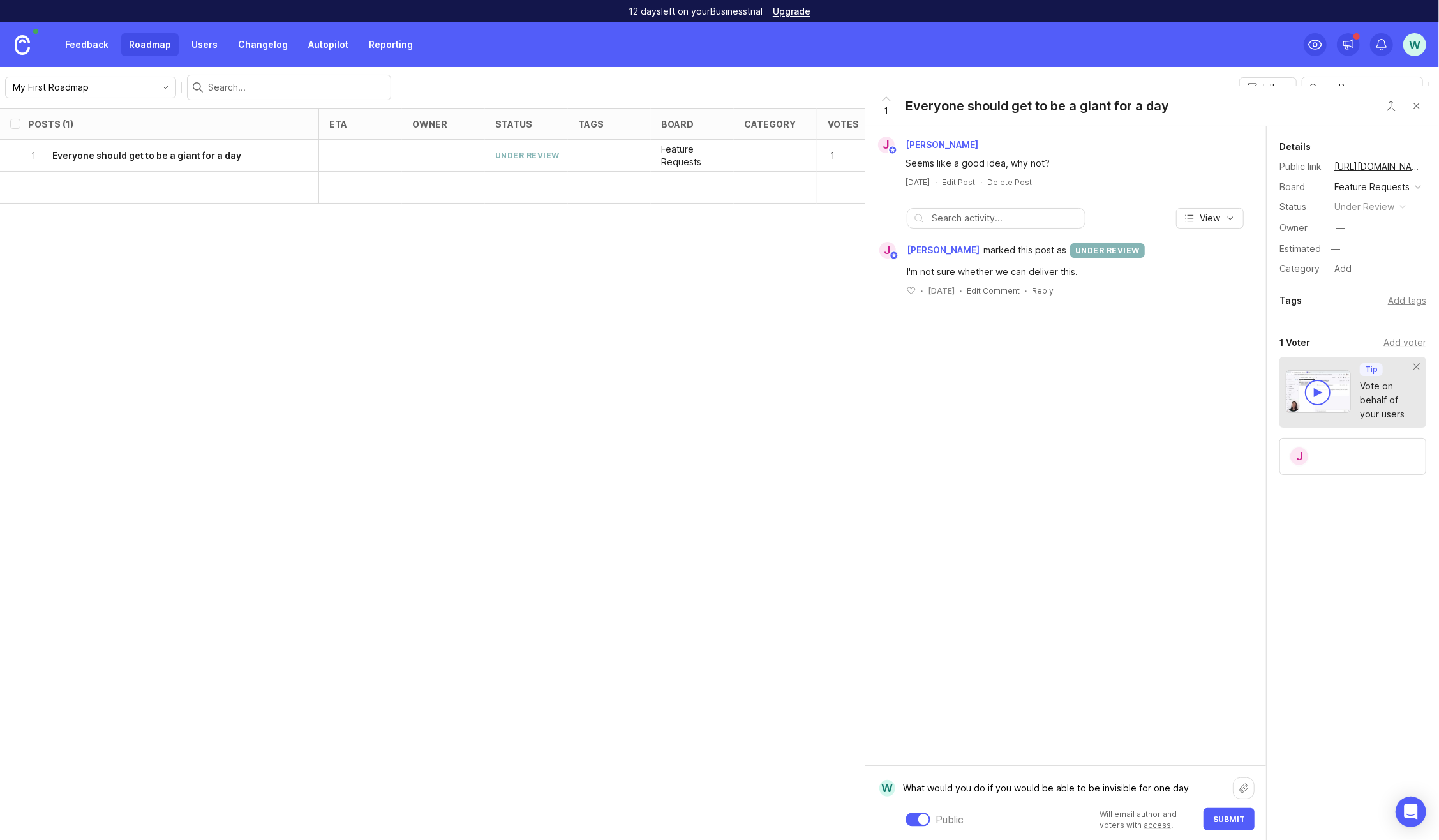
type textarea "What would you do if you would be able to be invisible for one day?"
paste textarea "What would you do if you would be able to be invisible for one day?"
type textarea "What would you do if you would be able to be invisible for one day?"
click at [1220, 816] on span "Submit" at bounding box center [1229, 819] width 32 height 10
